Goal: Information Seeking & Learning: Learn about a topic

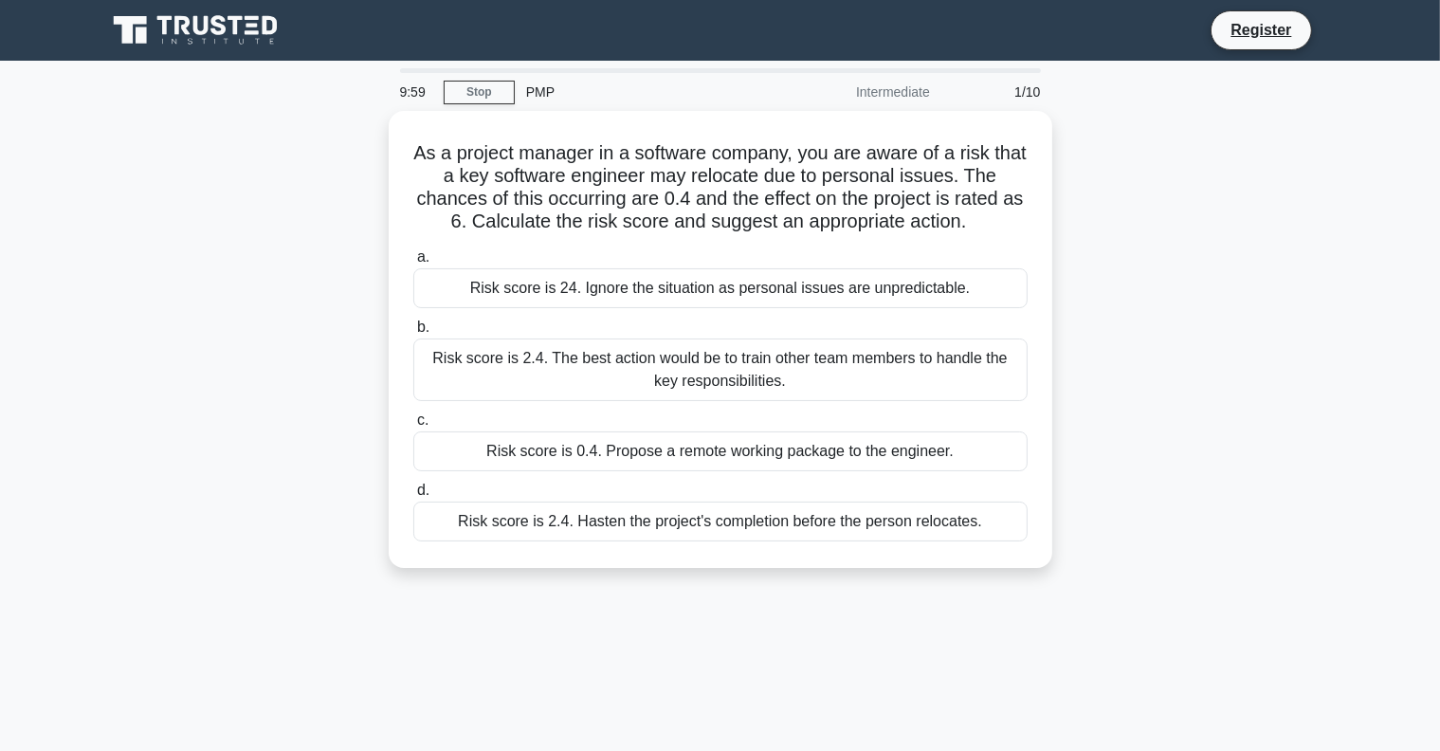
drag, startPoint x: 440, startPoint y: 149, endPoint x: 1137, endPoint y: 282, distance: 710.2
click at [1137, 283] on div "As a project manager in a software company, you are aware of a risk that a key …" at bounding box center [720, 351] width 1251 height 480
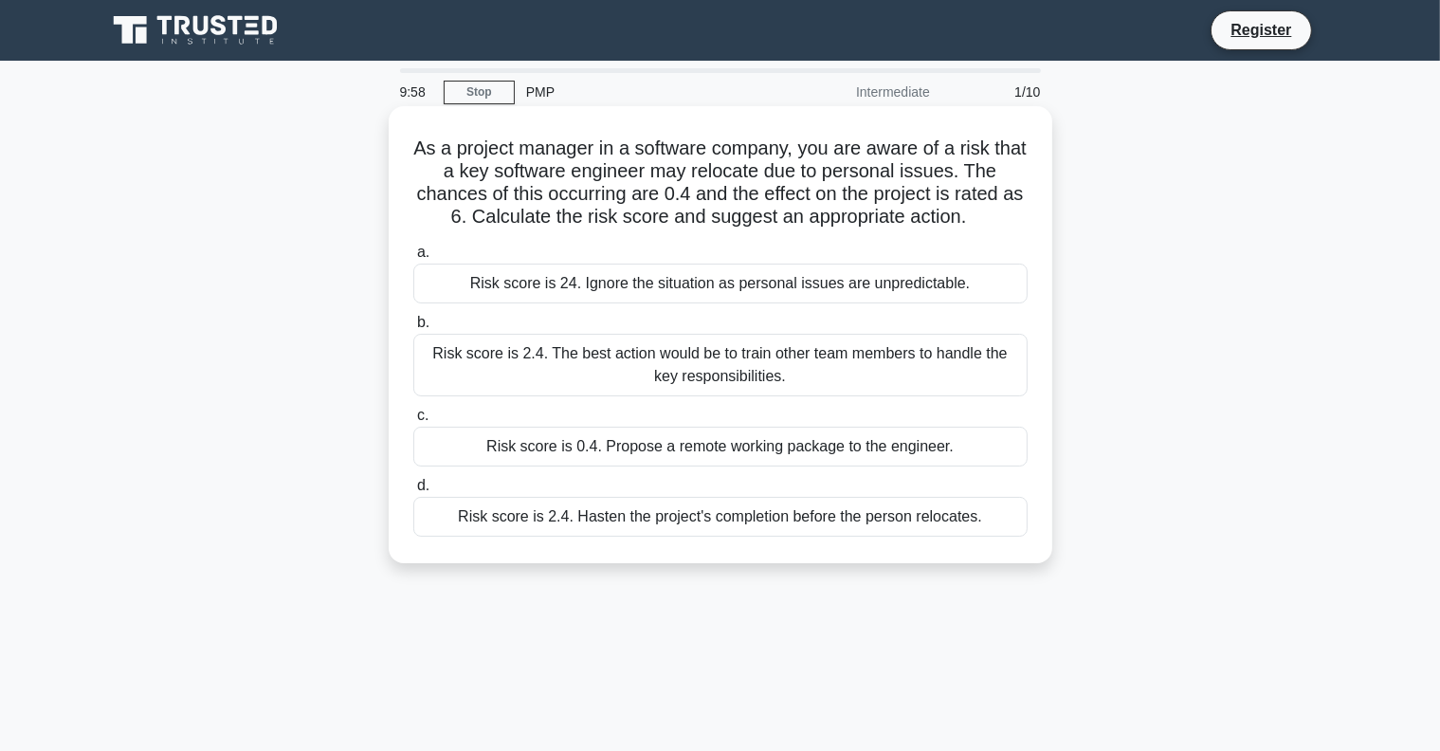
click at [876, 226] on h5 "As a project manager in a software company, you are aware of a risk that a key …" at bounding box center [720, 182] width 618 height 93
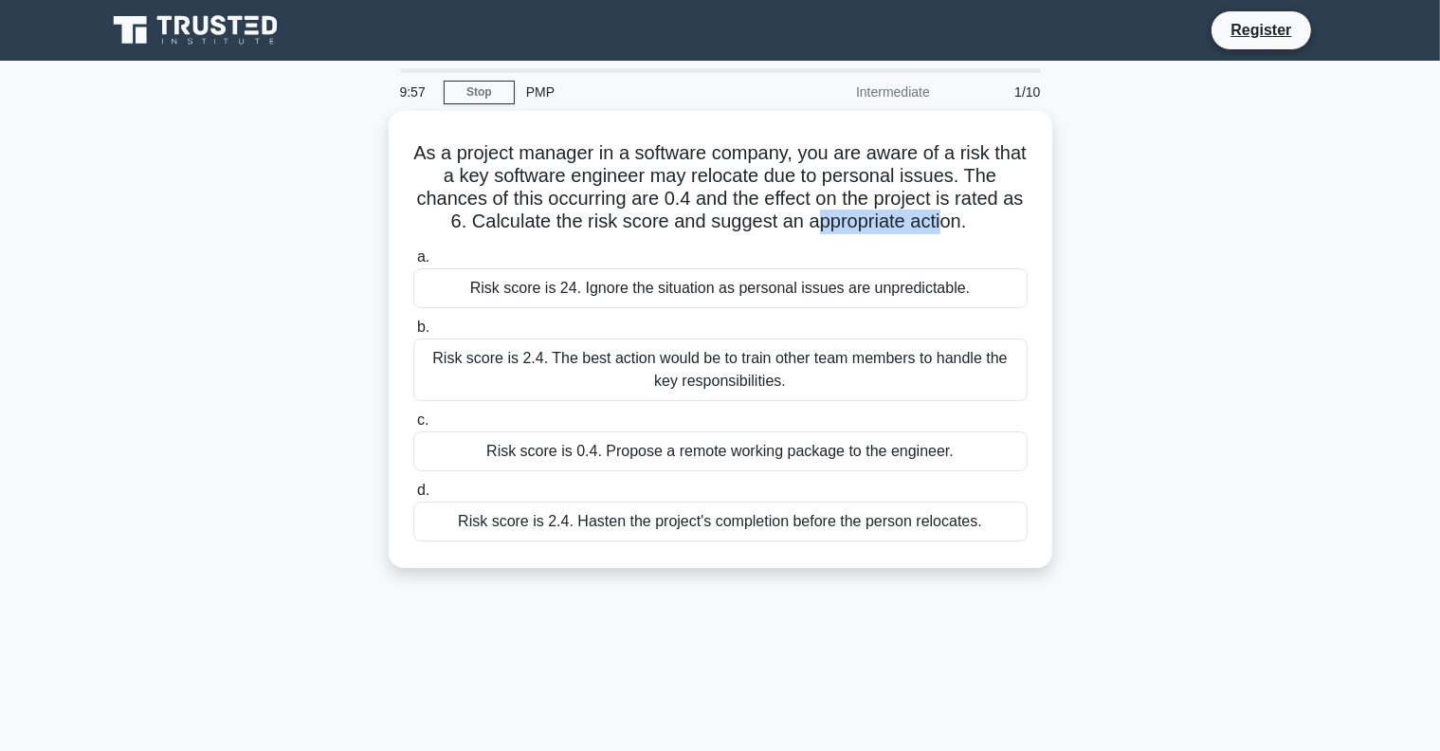
drag, startPoint x: 950, startPoint y: 228, endPoint x: 328, endPoint y: 154, distance: 626.1
click at [663, 205] on h5 "As a project manager in a software company, you are aware of a risk that a key …" at bounding box center [720, 187] width 618 height 93
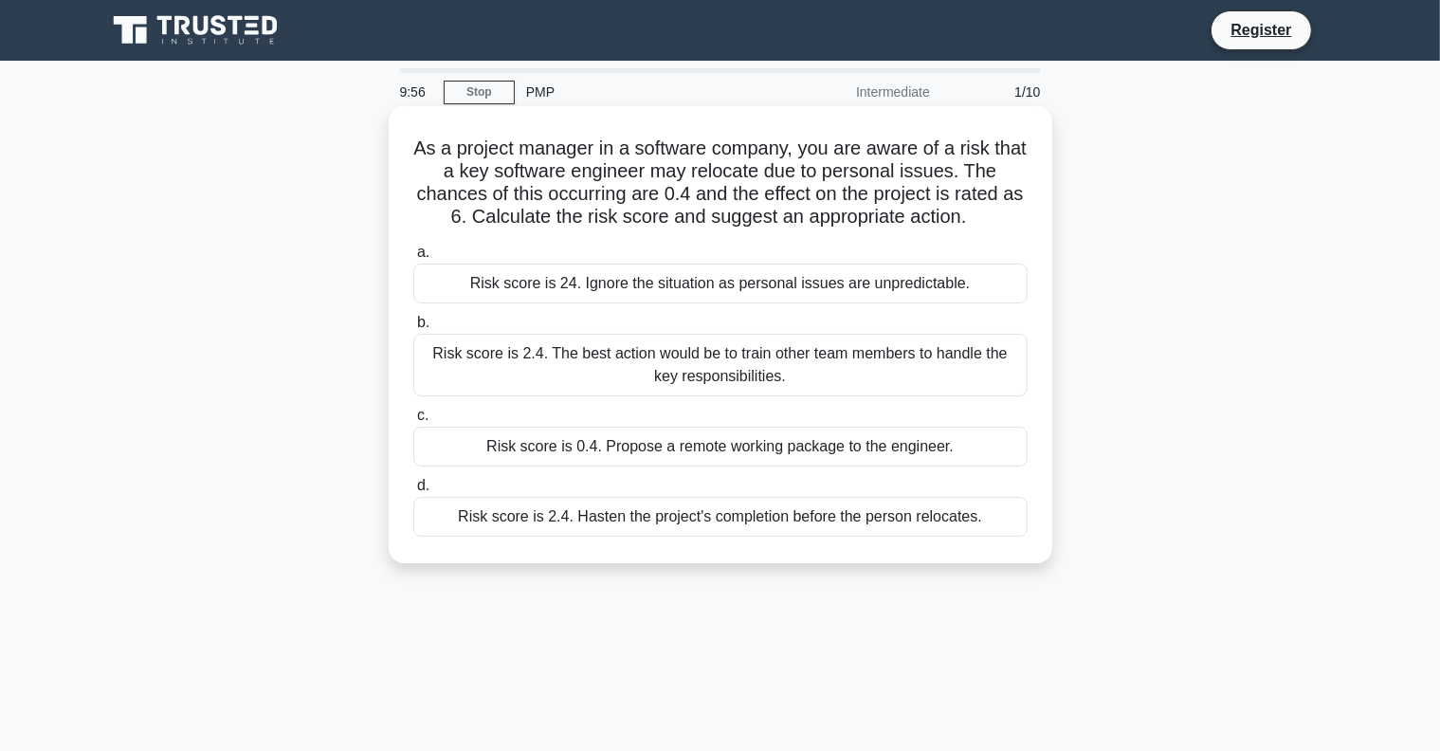
click at [657, 203] on h5 "As a project manager in a software company, you are aware of a risk that a key …" at bounding box center [720, 182] width 618 height 93
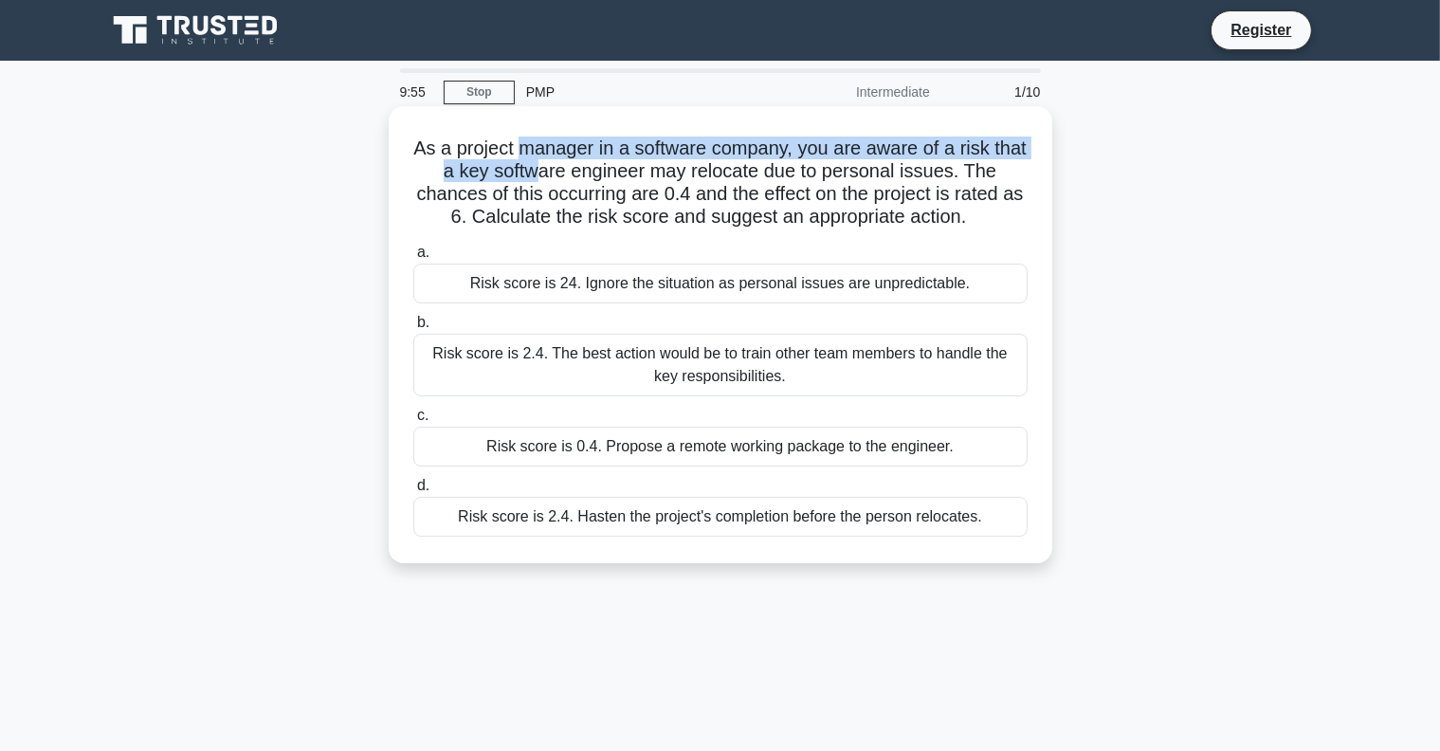
drag, startPoint x: 601, startPoint y: 195, endPoint x: 886, endPoint y: 208, distance: 285.6
click at [815, 222] on h5 "As a project manager in a software company, you are aware of a risk that a key …" at bounding box center [720, 182] width 618 height 93
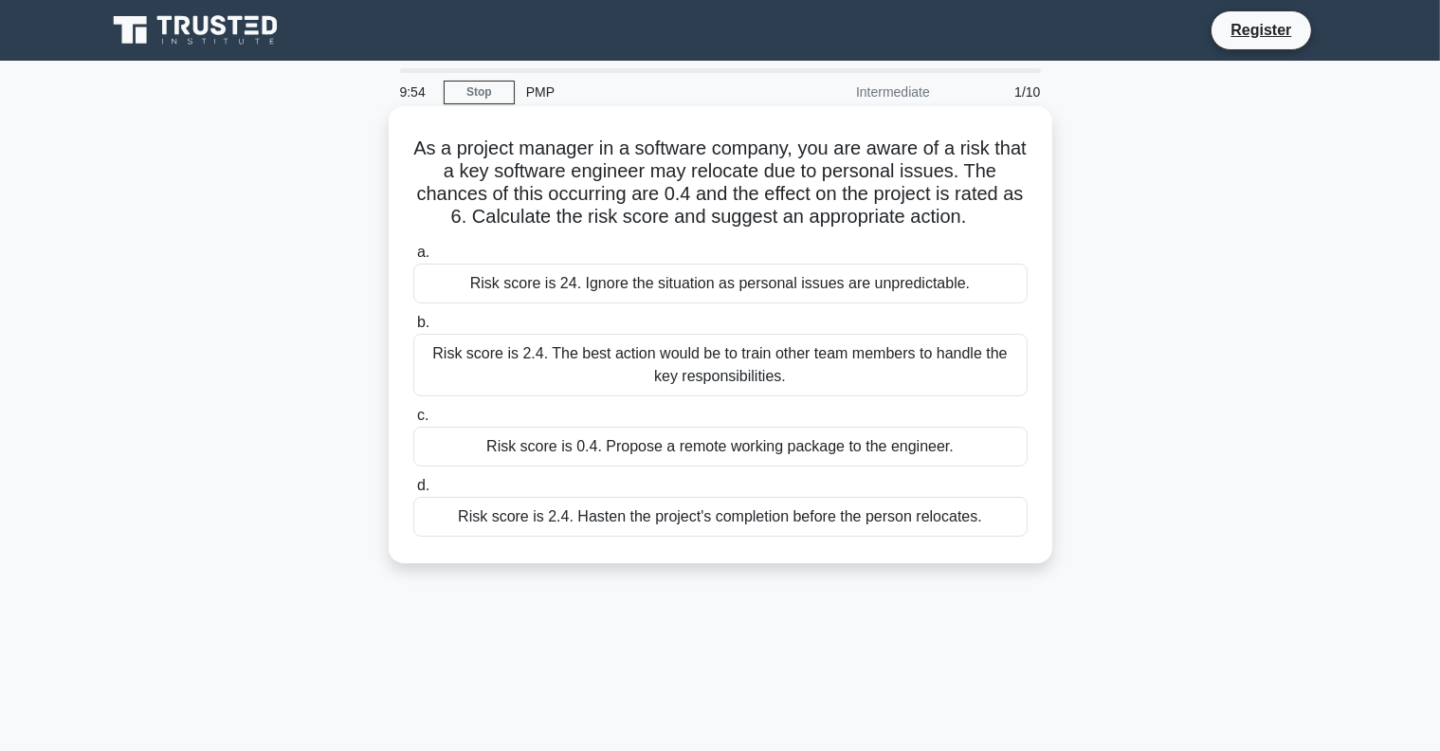
click at [668, 282] on div "Risk score is 24. Ignore the situation as personal issues are unpredictable." at bounding box center [720, 283] width 614 height 40
click at [413, 259] on input "a. Risk score is 24. Ignore the situation as personal issues are unpredictable." at bounding box center [413, 252] width 0 height 12
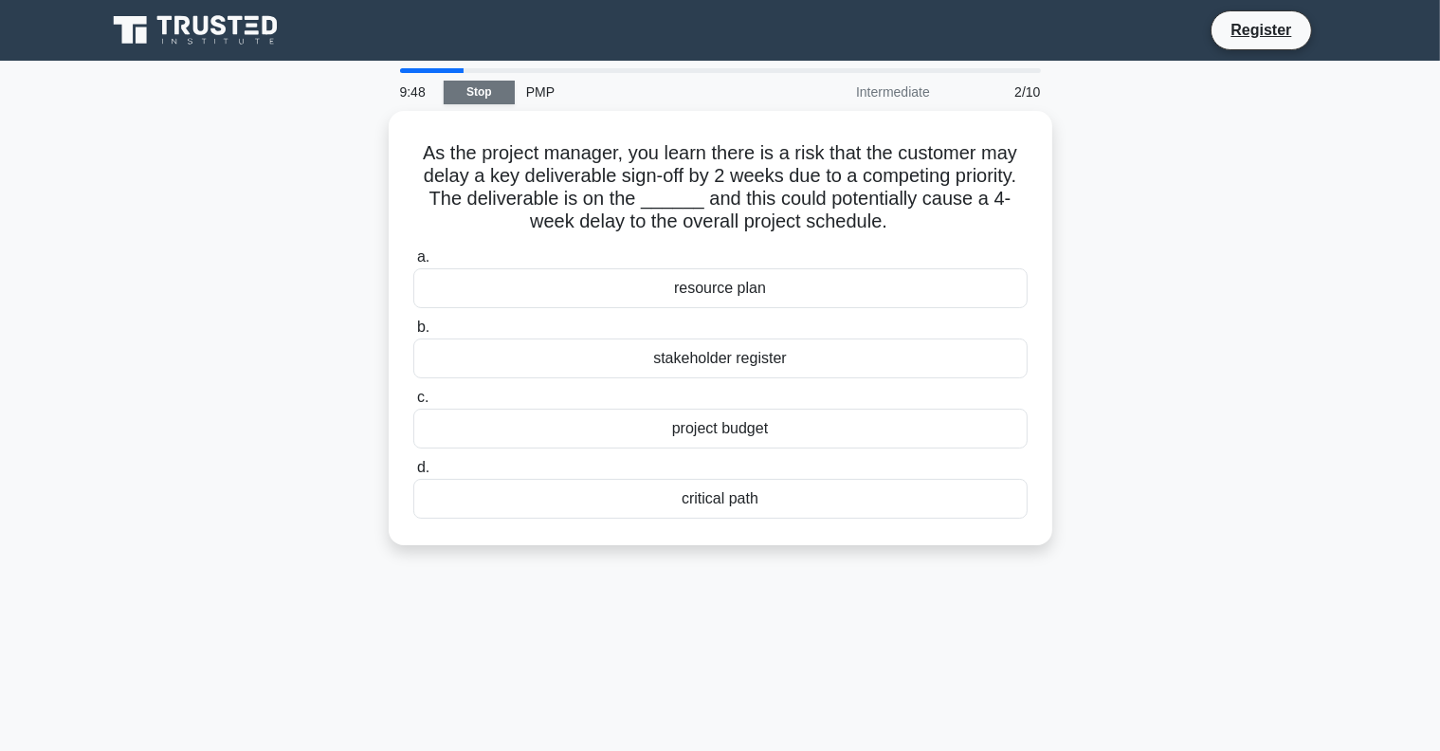
click at [475, 89] on link "Stop" at bounding box center [479, 93] width 71 height 24
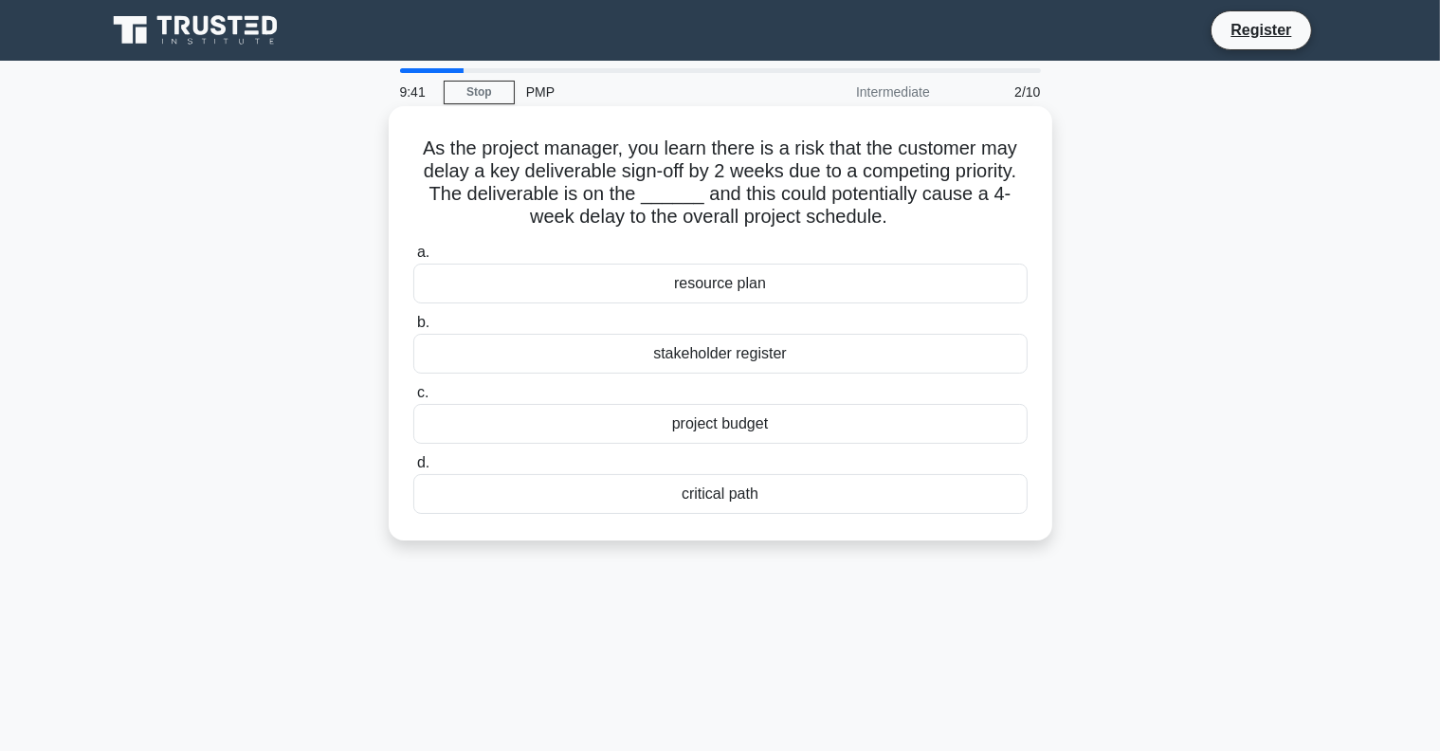
click at [724, 427] on div "project budget" at bounding box center [720, 424] width 614 height 40
click at [413, 399] on input "c. project budget" at bounding box center [413, 393] width 0 height 12
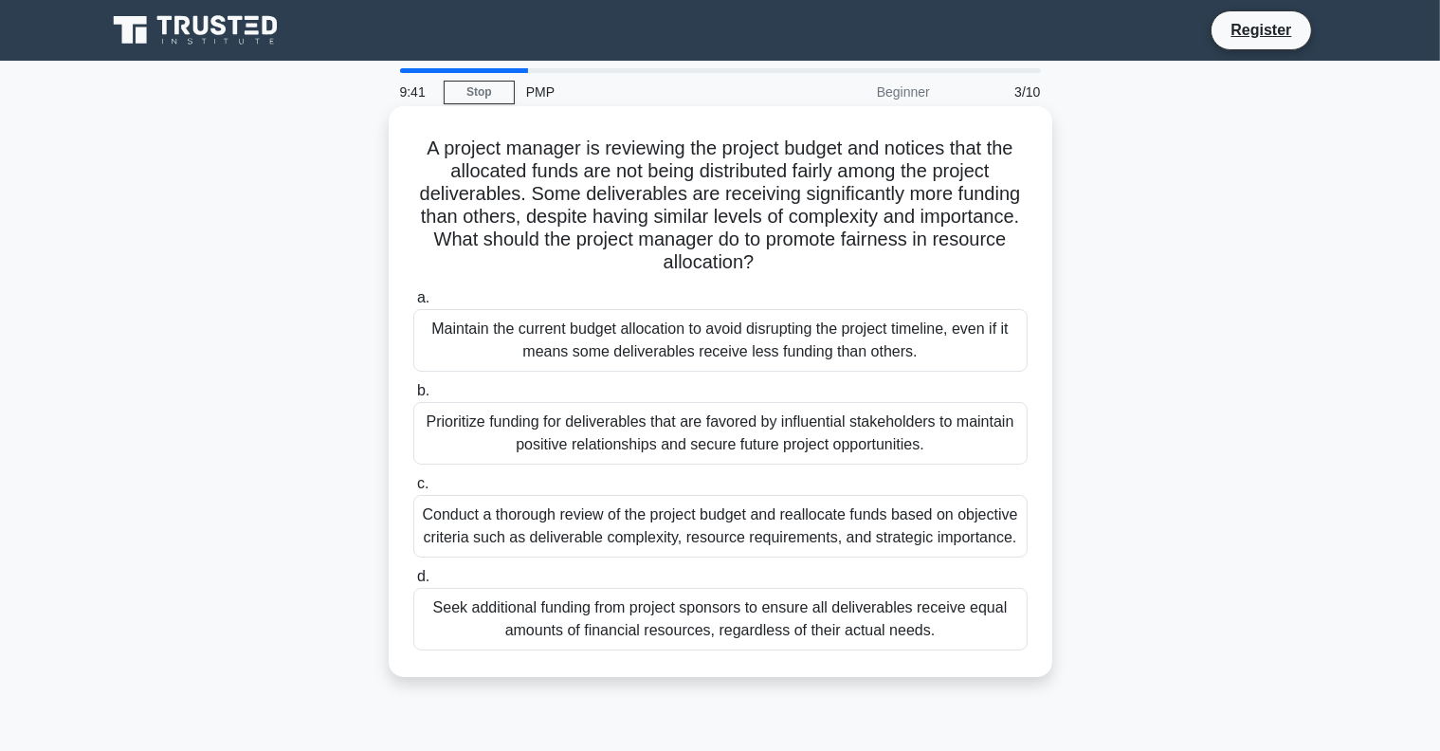
click at [727, 370] on div "Maintain the current budget allocation to avoid disrupting the project timeline…" at bounding box center [720, 340] width 614 height 63
click at [413, 304] on input "a. Maintain the current budget allocation to avoid disrupting the project timel…" at bounding box center [413, 298] width 0 height 12
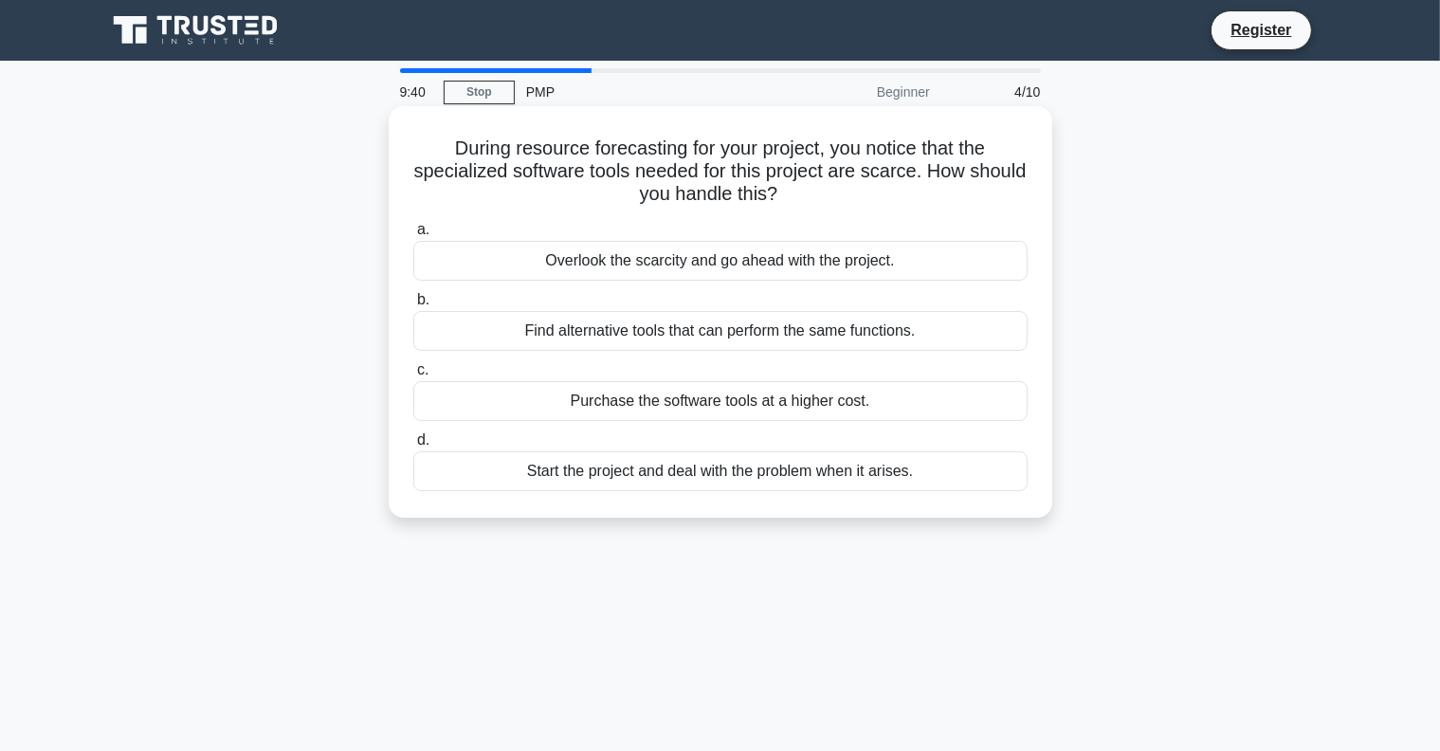
click at [736, 406] on div "Purchase the software tools at a higher cost." at bounding box center [720, 401] width 614 height 40
click at [413, 376] on input "c. Purchase the software tools at a higher cost." at bounding box center [413, 370] width 0 height 12
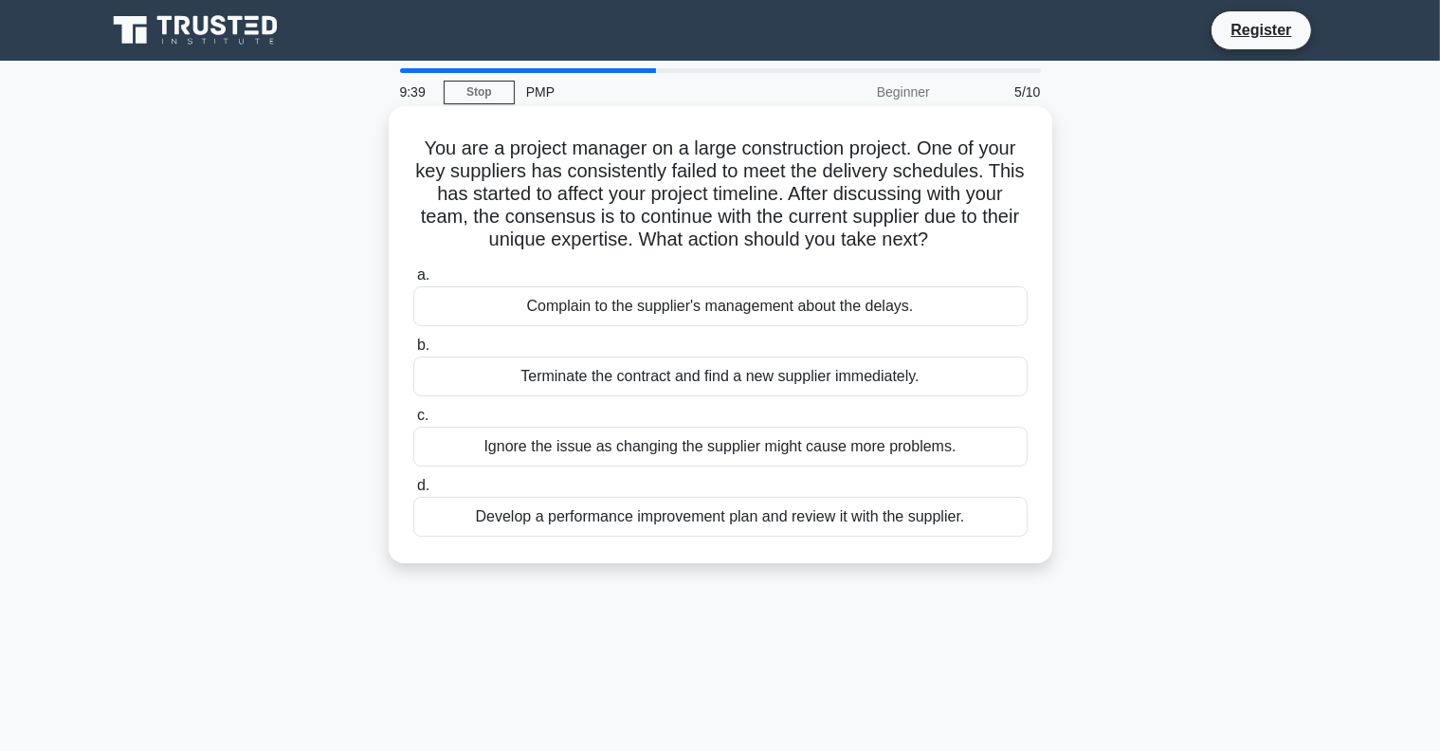
click at [741, 453] on div "Ignore the issue as changing the supplier might cause more problems." at bounding box center [720, 446] width 614 height 40
click at [413, 422] on input "c. Ignore the issue as changing the supplier might cause more problems." at bounding box center [413, 415] width 0 height 12
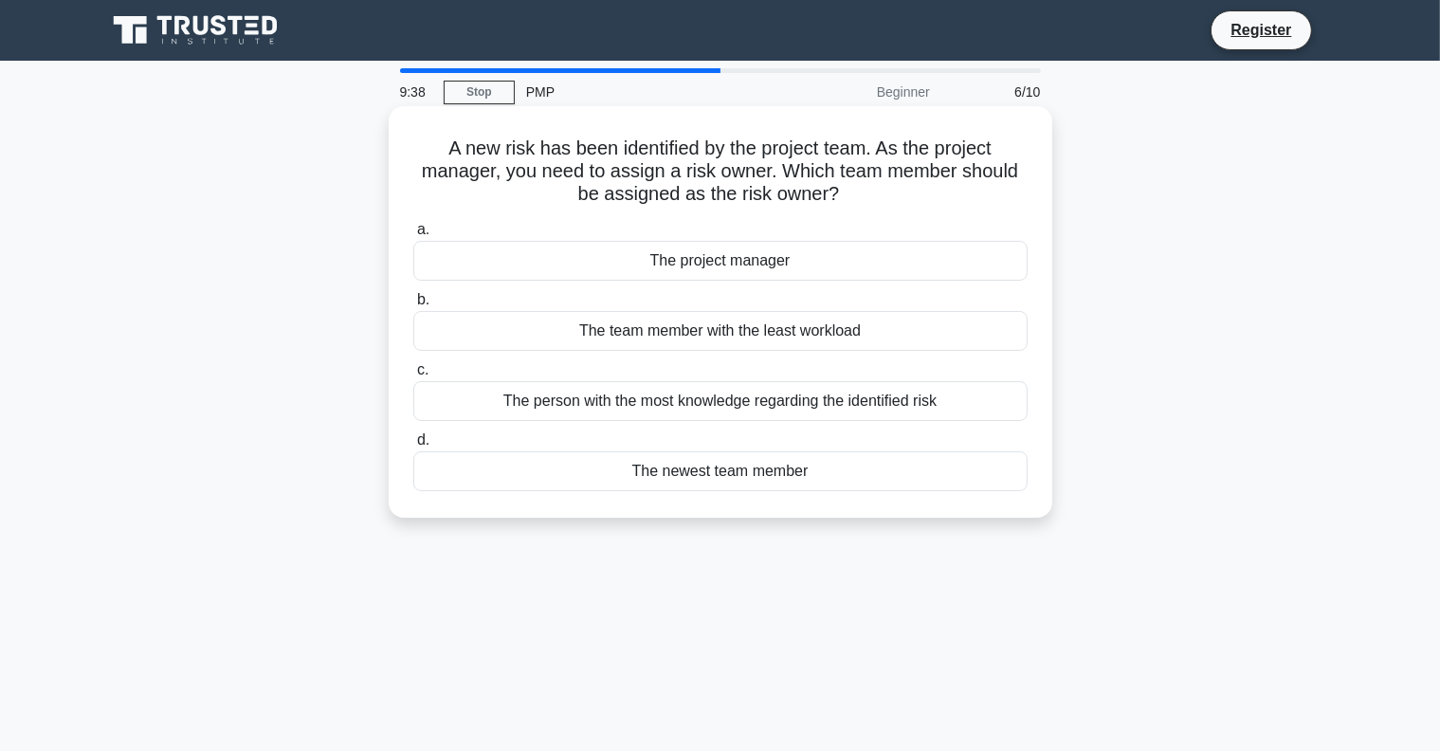
click at [749, 476] on div "The newest team member" at bounding box center [720, 471] width 614 height 40
click at [413, 446] on input "d. The newest team member" at bounding box center [413, 440] width 0 height 12
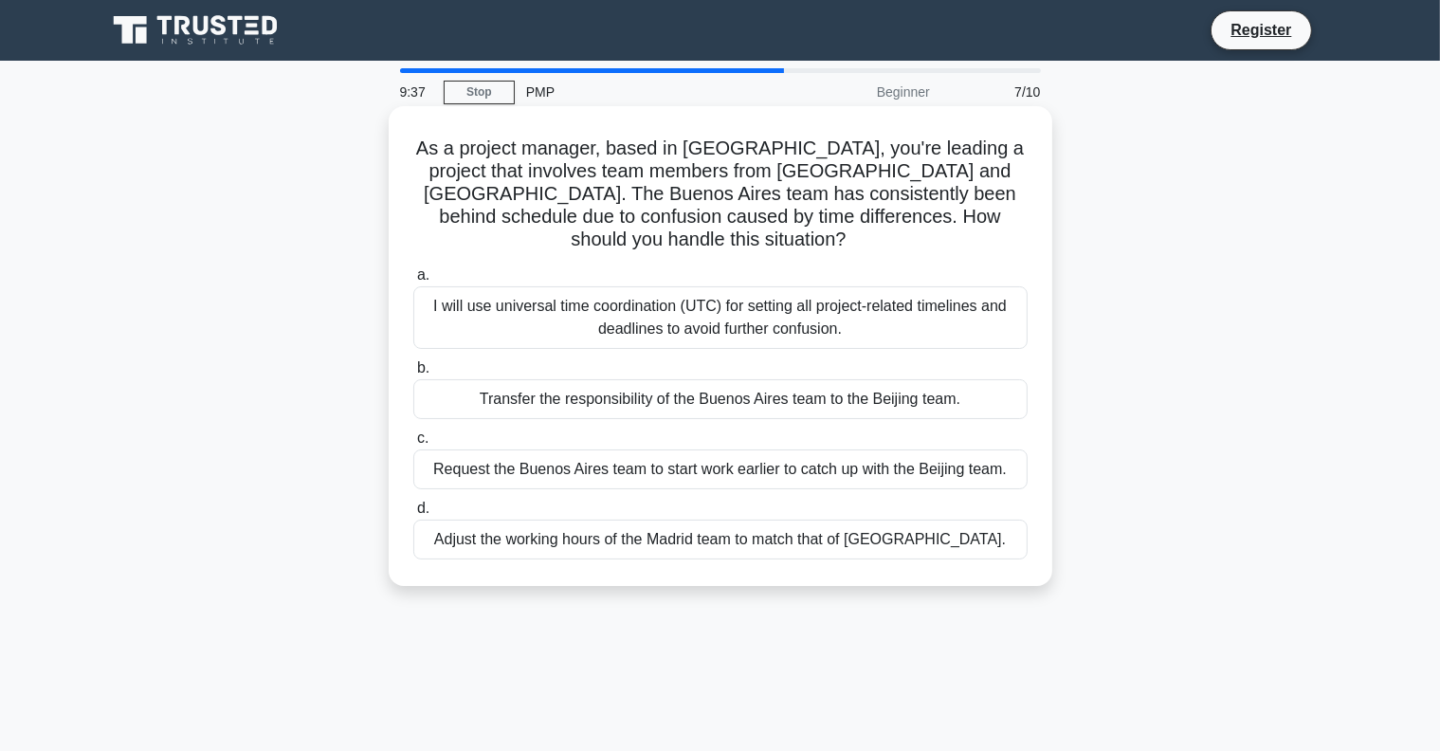
click at [752, 520] on div "Adjust the working hours of the Madrid team to match that of Buenos Aires." at bounding box center [720, 539] width 614 height 40
click at [413, 515] on input "d. Adjust the working hours of the Madrid team to match that of Buenos Aires." at bounding box center [413, 508] width 0 height 12
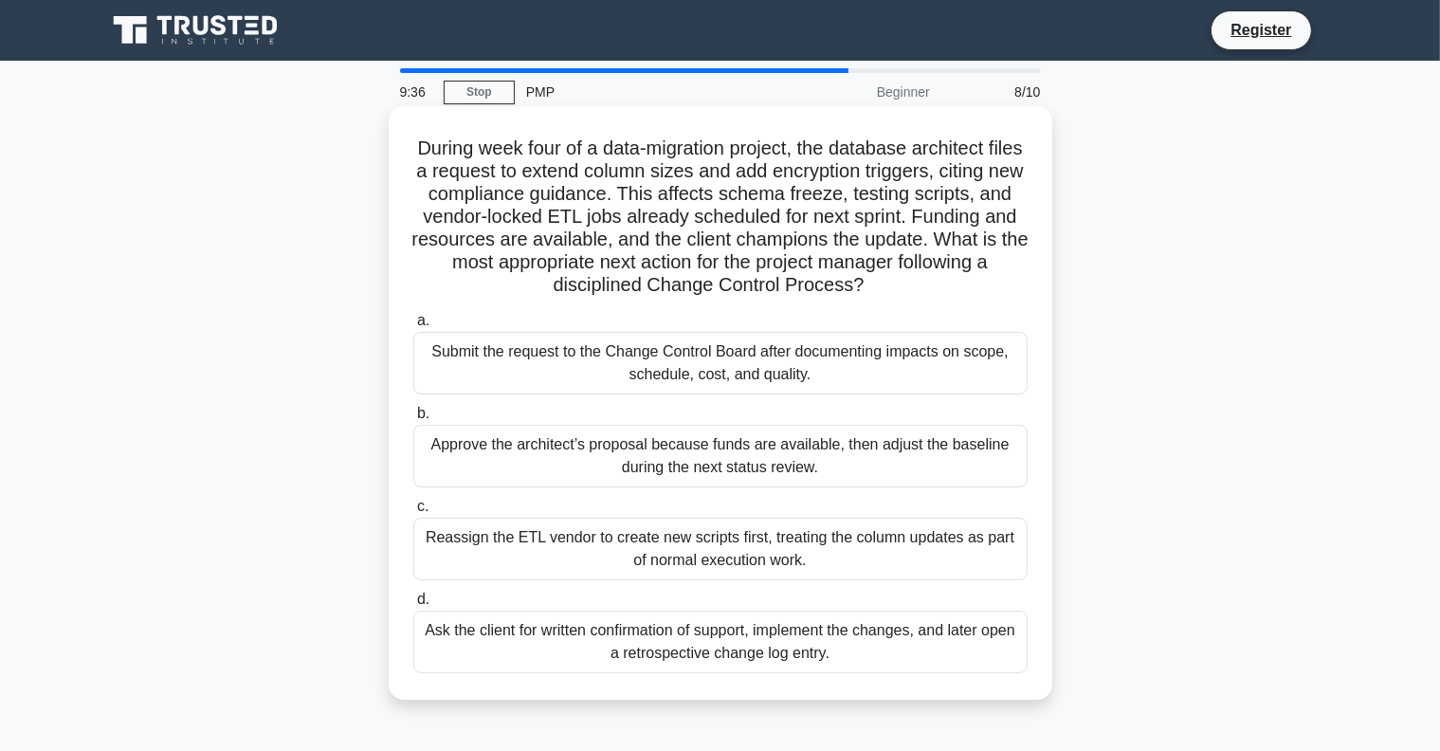
click at [723, 459] on div "Approve the architect’s proposal because funds are available, then adjust the b…" at bounding box center [720, 456] width 614 height 63
click at [413, 420] on input "b. Approve the architect’s proposal because funds are available, then adjust th…" at bounding box center [413, 414] width 0 height 12
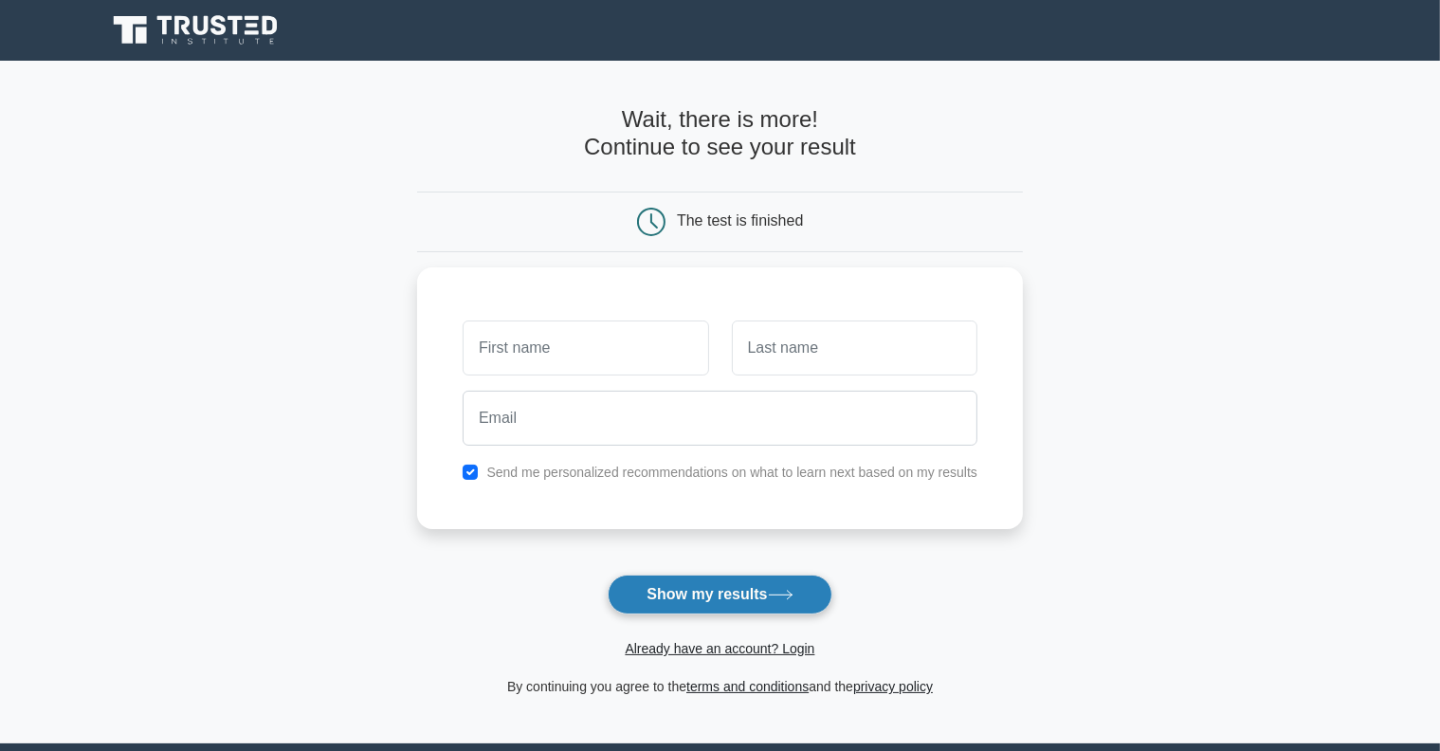
click at [716, 608] on button "Show my results" at bounding box center [719, 594] width 224 height 40
